Goal: Task Accomplishment & Management: Manage account settings

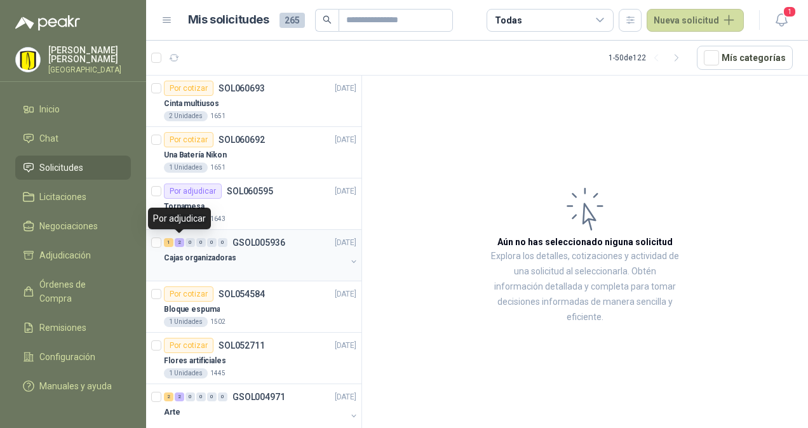
click at [177, 245] on div "2" at bounding box center [180, 242] width 10 height 9
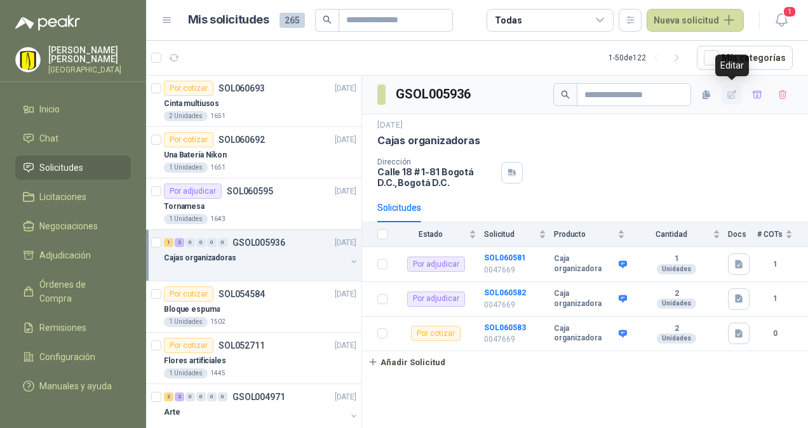
click at [733, 95] on icon "button" at bounding box center [732, 95] width 11 height 11
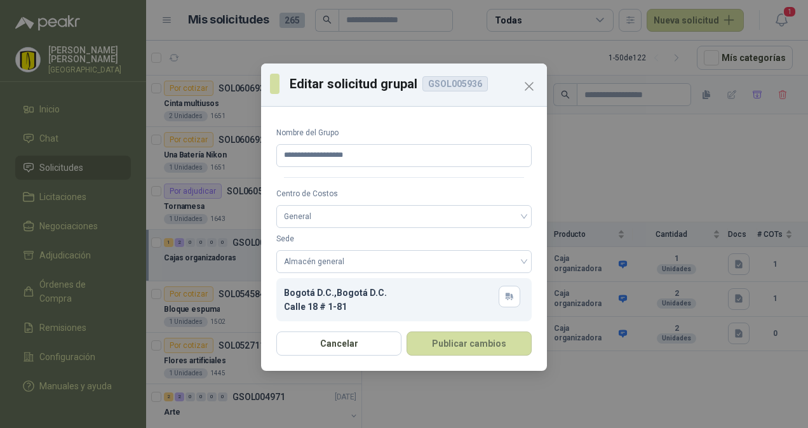
drag, startPoint x: 499, startPoint y: 88, endPoint x: 579, endPoint y: 4, distance: 115.9
click at [579, 4] on div "**********" at bounding box center [404, 214] width 808 height 428
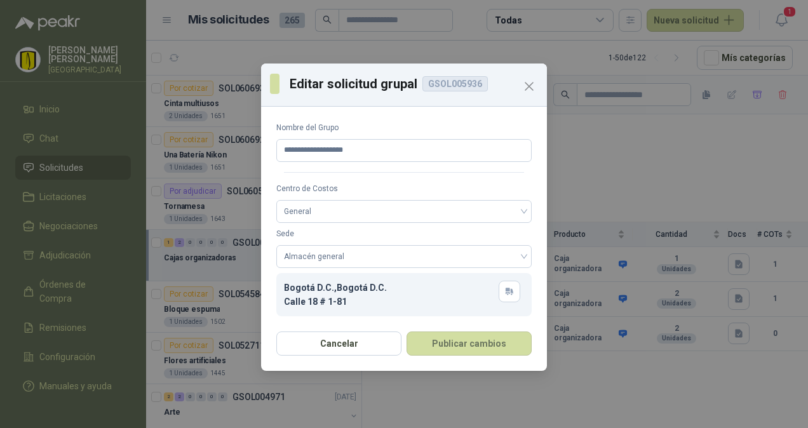
scroll to position [7, 0]
click at [533, 85] on icon "Close" at bounding box center [528, 86] width 15 height 15
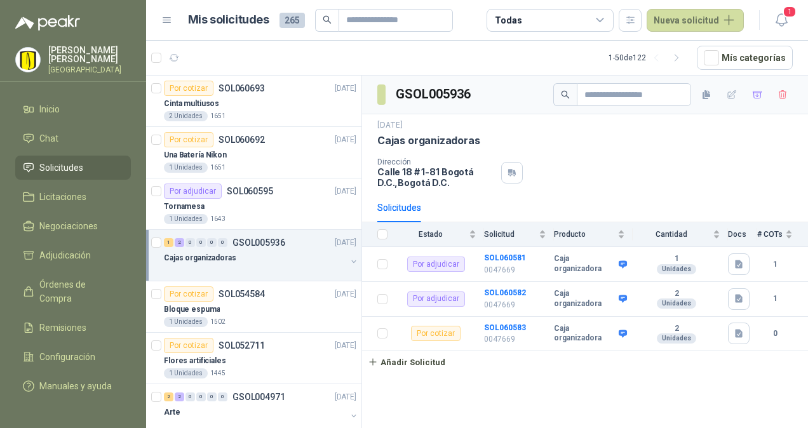
click at [607, 199] on div "Solicitudes" at bounding box center [584, 207] width 415 height 29
click at [502, 254] on b "SOL060581" at bounding box center [505, 257] width 42 height 9
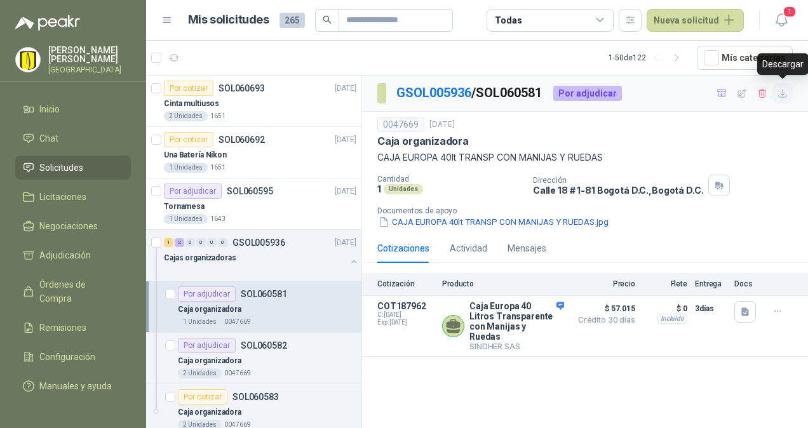
click at [782, 91] on icon "button" at bounding box center [782, 93] width 11 height 11
click at [548, 324] on button "Detalles" at bounding box center [534, 326] width 60 height 17
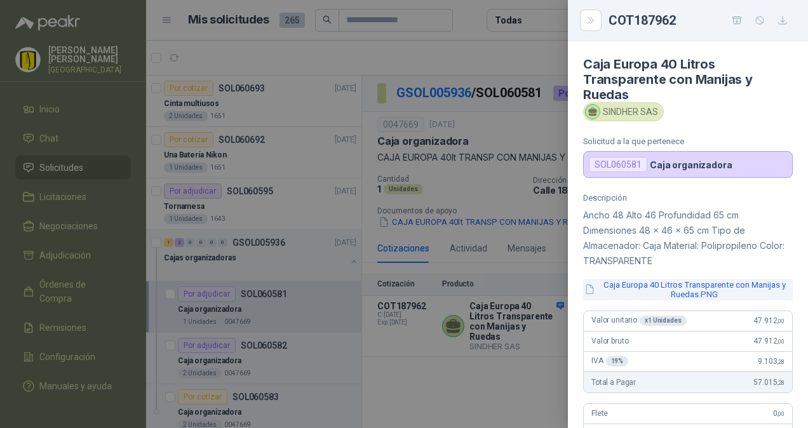
click at [686, 292] on button "Caja Europa 40 Litros Transparente con Manijas y Ruedas.PNG" at bounding box center [688, 290] width 210 height 22
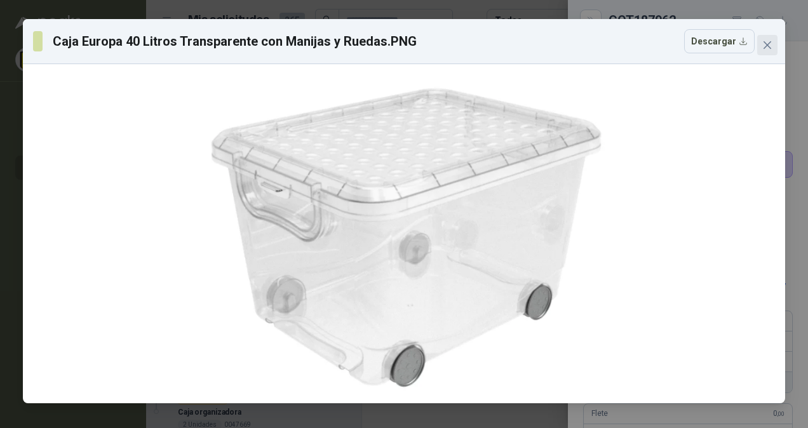
click at [768, 46] on icon "close" at bounding box center [767, 45] width 8 height 8
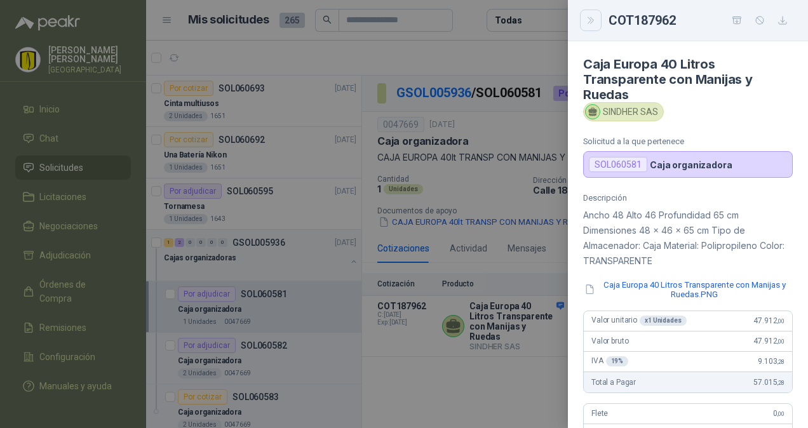
click at [590, 23] on icon "Close" at bounding box center [591, 20] width 11 height 11
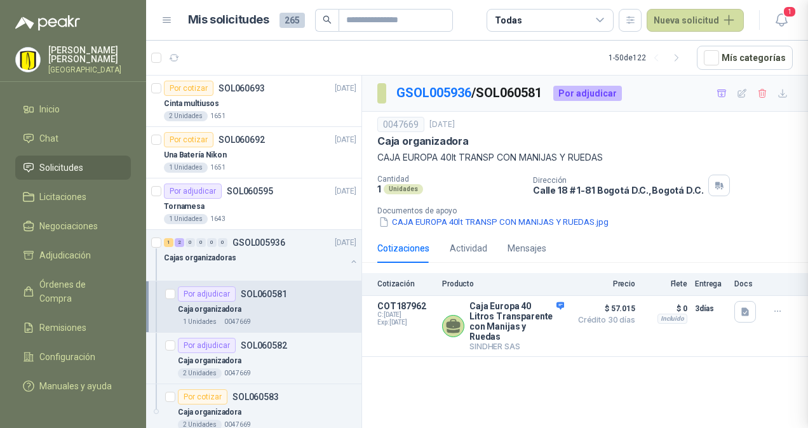
scroll to position [332, 0]
click at [760, 177] on div "Dirección [STREET_ADDRESS] D.C." at bounding box center [668, 186] width 270 height 22
click at [213, 340] on div "Por adjudicar" at bounding box center [207, 345] width 58 height 15
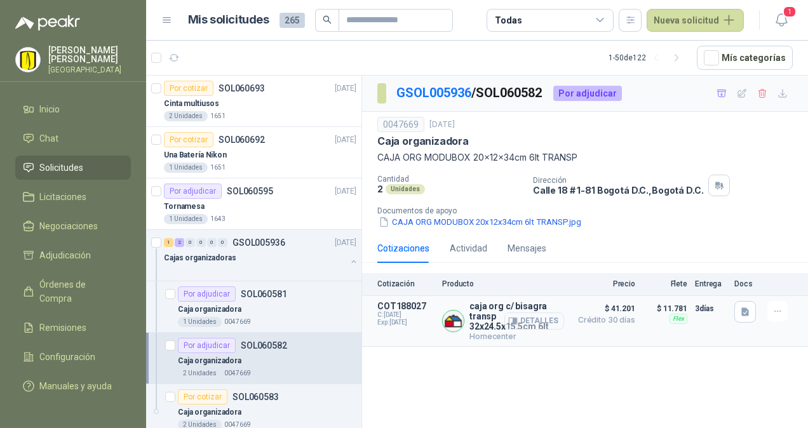
click at [546, 321] on button "Detalles" at bounding box center [534, 320] width 60 height 17
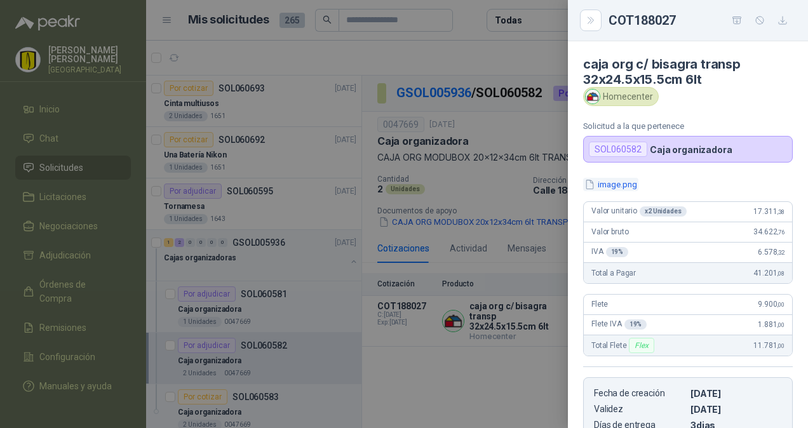
click at [624, 185] on button "image.png" at bounding box center [610, 184] width 55 height 13
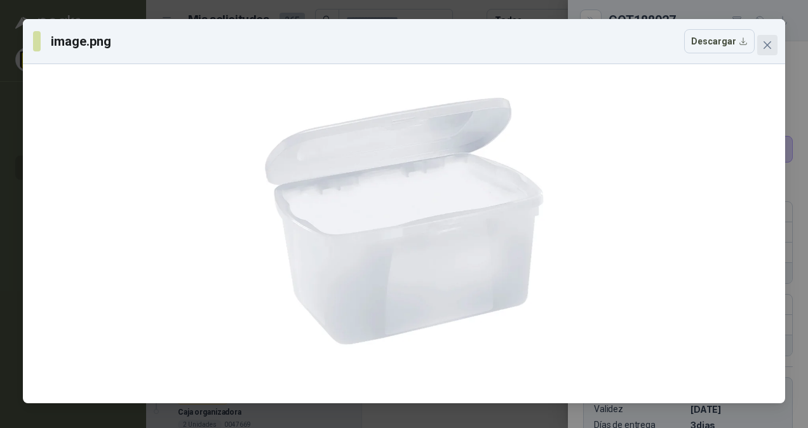
click at [766, 46] on icon "close" at bounding box center [767, 45] width 8 height 8
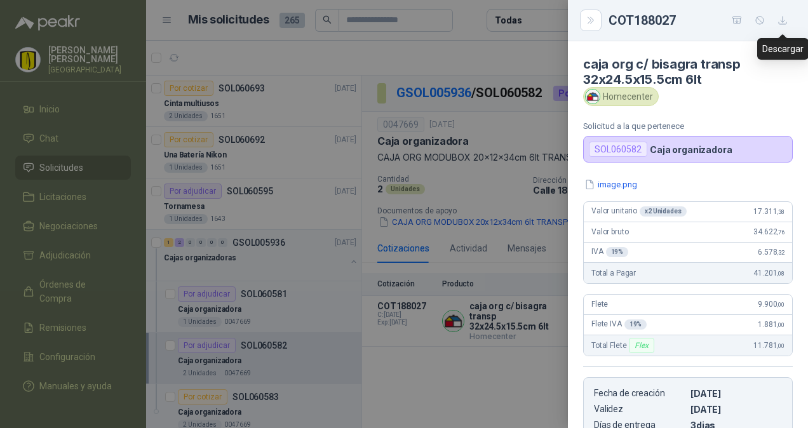
click at [786, 19] on icon "button" at bounding box center [782, 20] width 11 height 11
click at [624, 182] on button "image.png" at bounding box center [610, 184] width 55 height 13
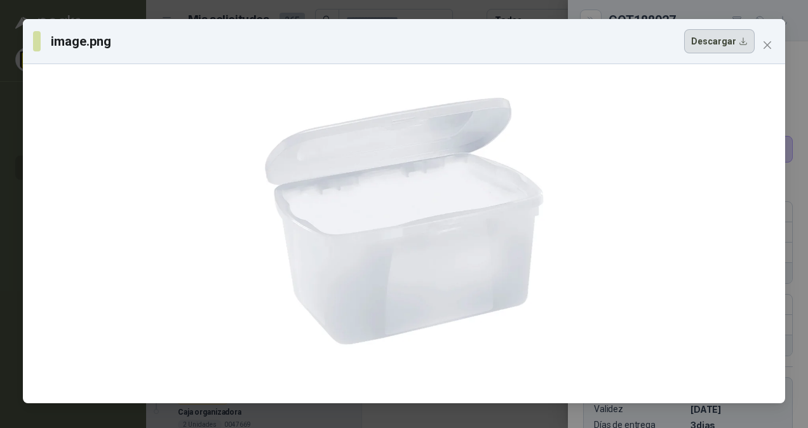
click at [728, 43] on button "Descargar" at bounding box center [719, 41] width 70 height 24
click at [490, 43] on div "image.png Descargar" at bounding box center [393, 41] width 721 height 24
click at [768, 44] on icon "close" at bounding box center [767, 45] width 8 height 8
